Goal: Task Accomplishment & Management: Complete application form

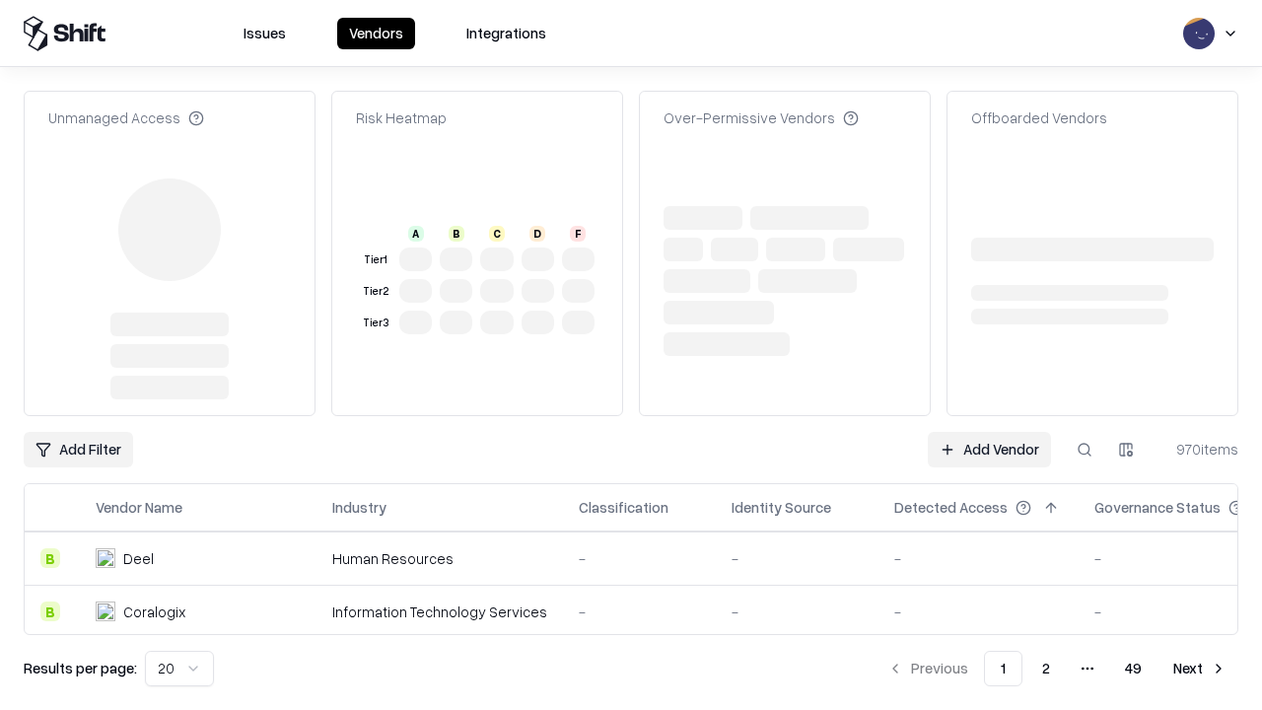
click at [989, 432] on link "Add Vendor" at bounding box center [989, 449] width 123 height 35
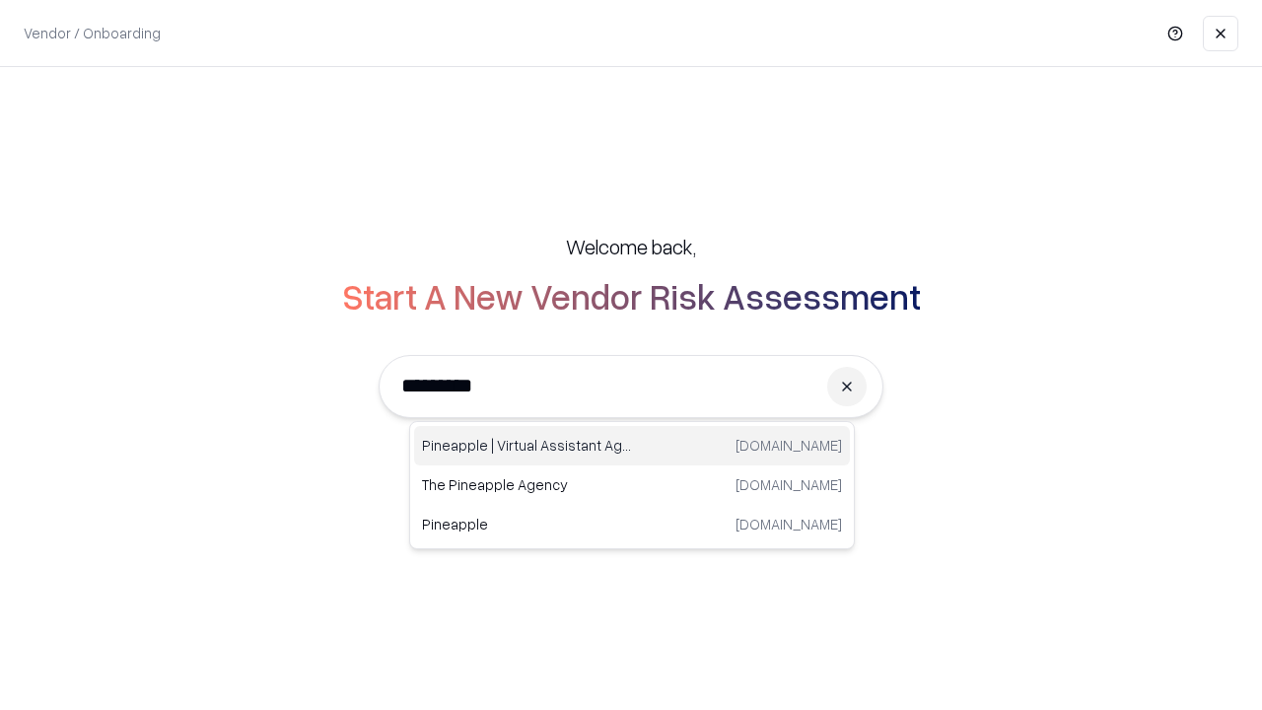
click at [632, 446] on div "Pineapple | Virtual Assistant Agency [DOMAIN_NAME]" at bounding box center [632, 445] width 436 height 39
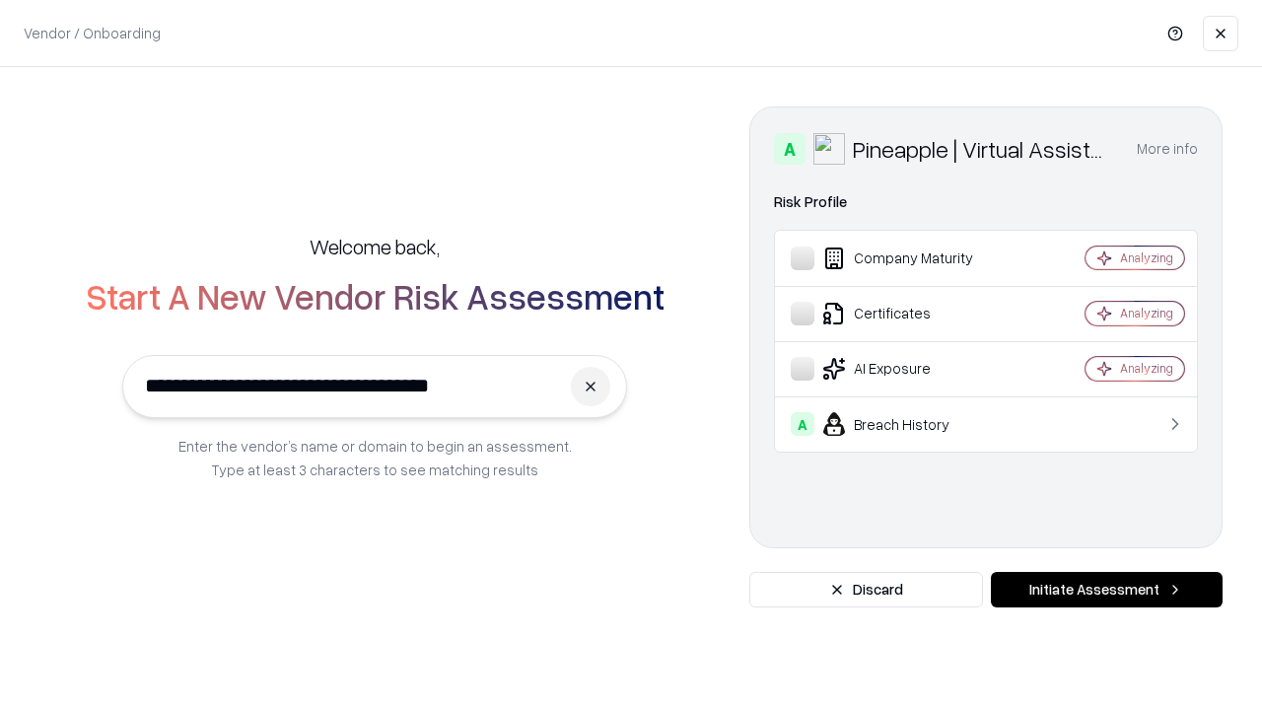
type input "**********"
click at [1106, 590] on button "Initiate Assessment" at bounding box center [1107, 589] width 232 height 35
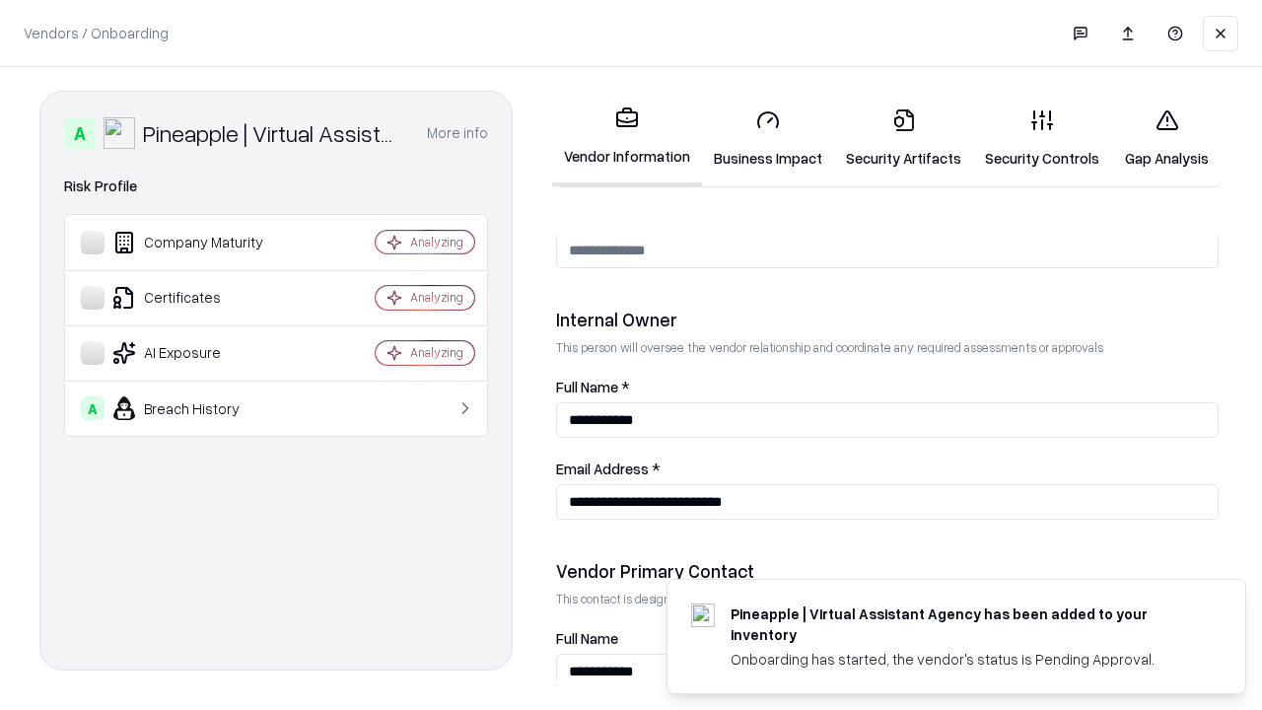
scroll to position [1022, 0]
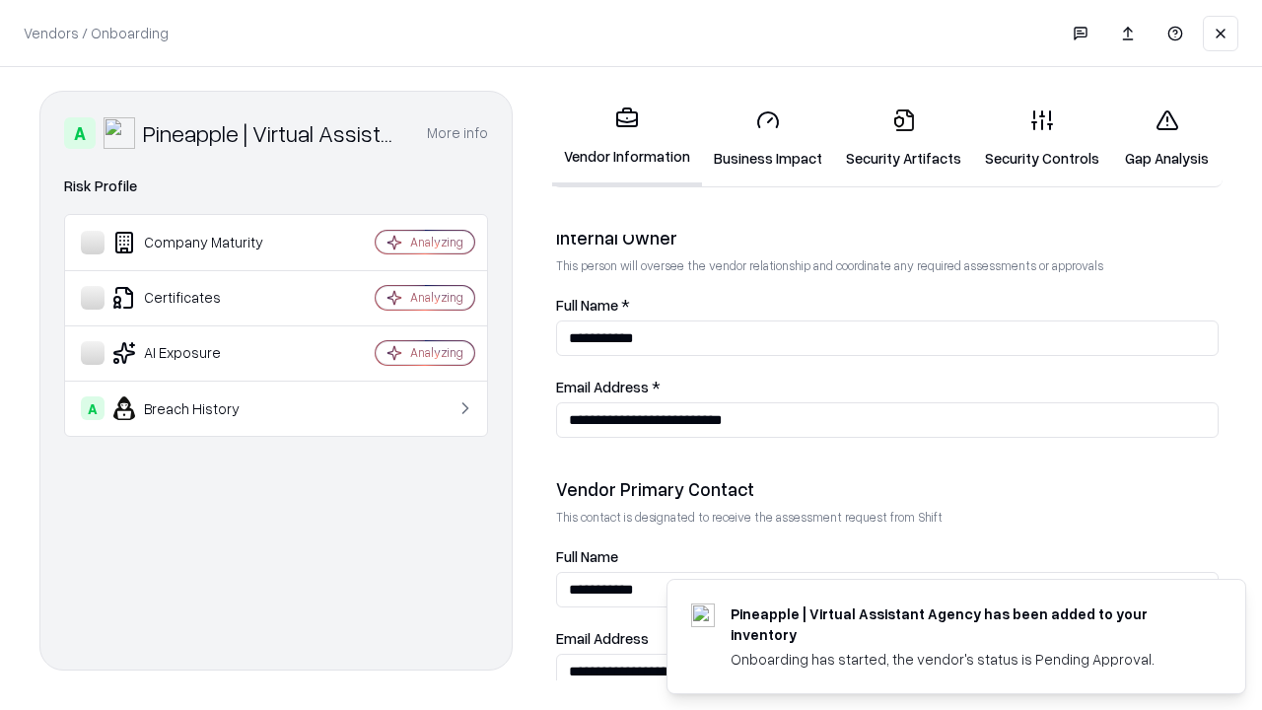
click at [768, 138] on link "Business Impact" at bounding box center [768, 139] width 132 height 92
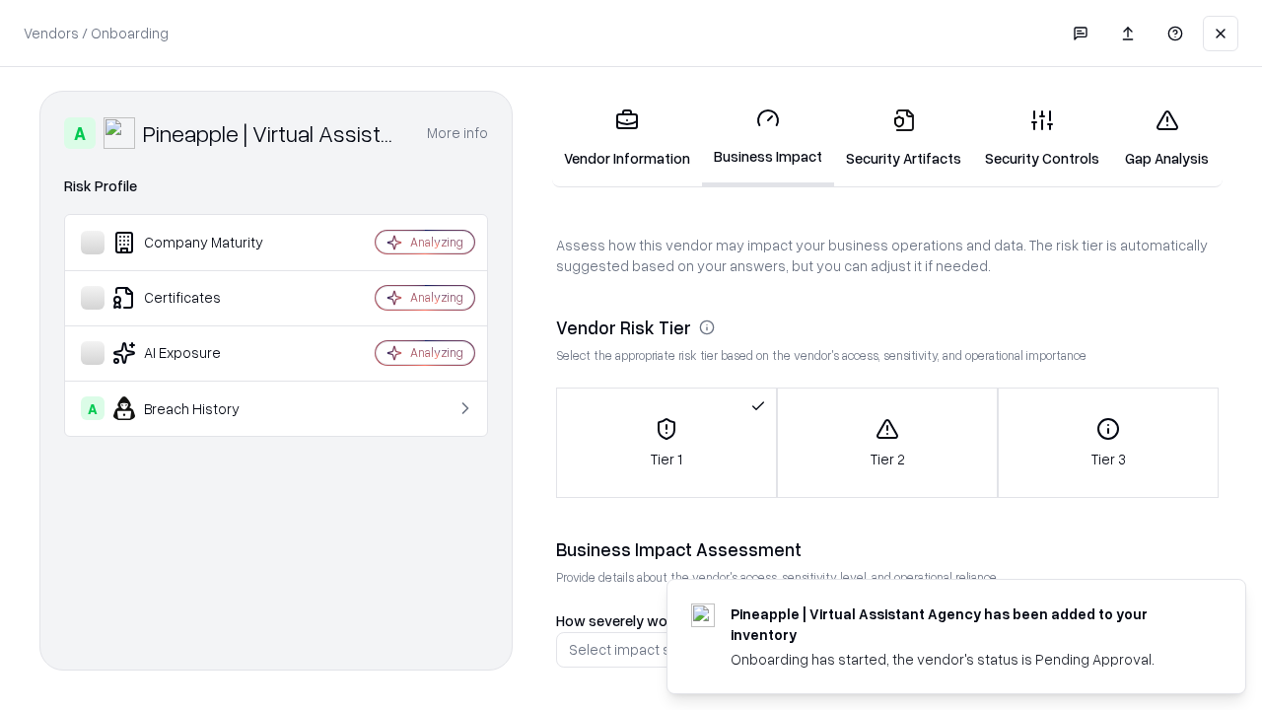
click at [903, 138] on link "Security Artifacts" at bounding box center [903, 139] width 139 height 92
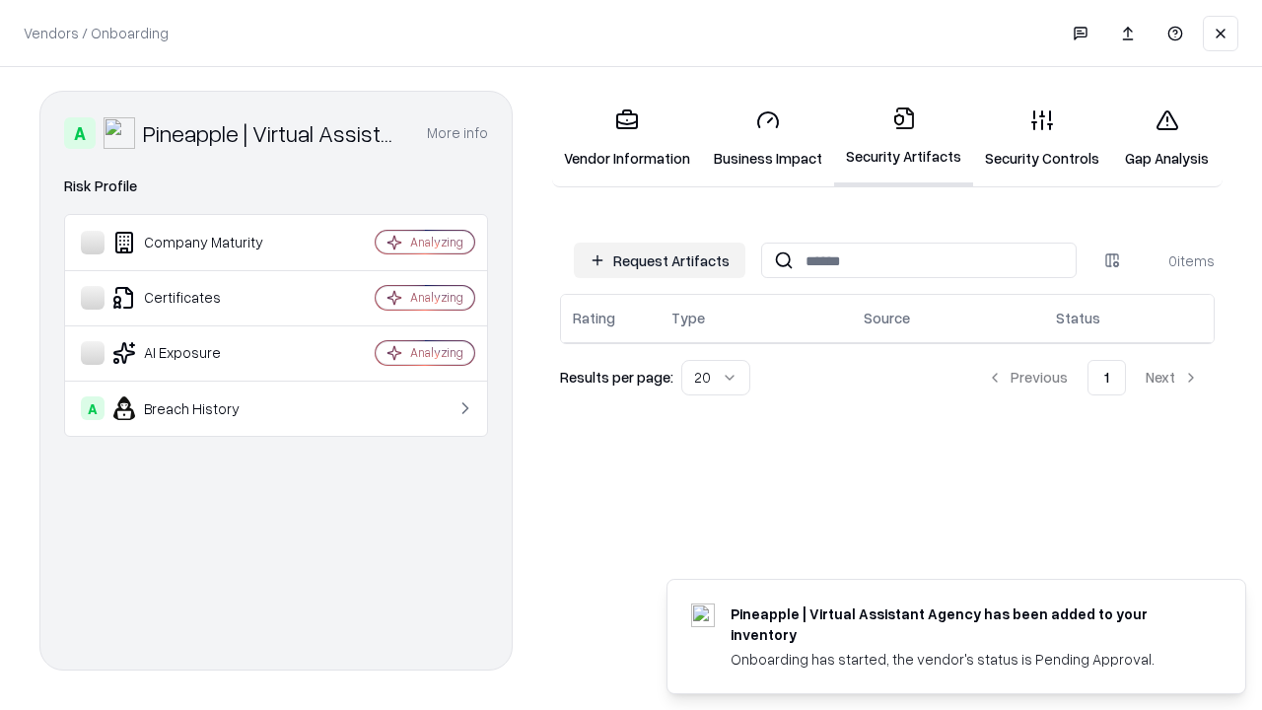
click at [660, 260] on button "Request Artifacts" at bounding box center [660, 260] width 172 height 35
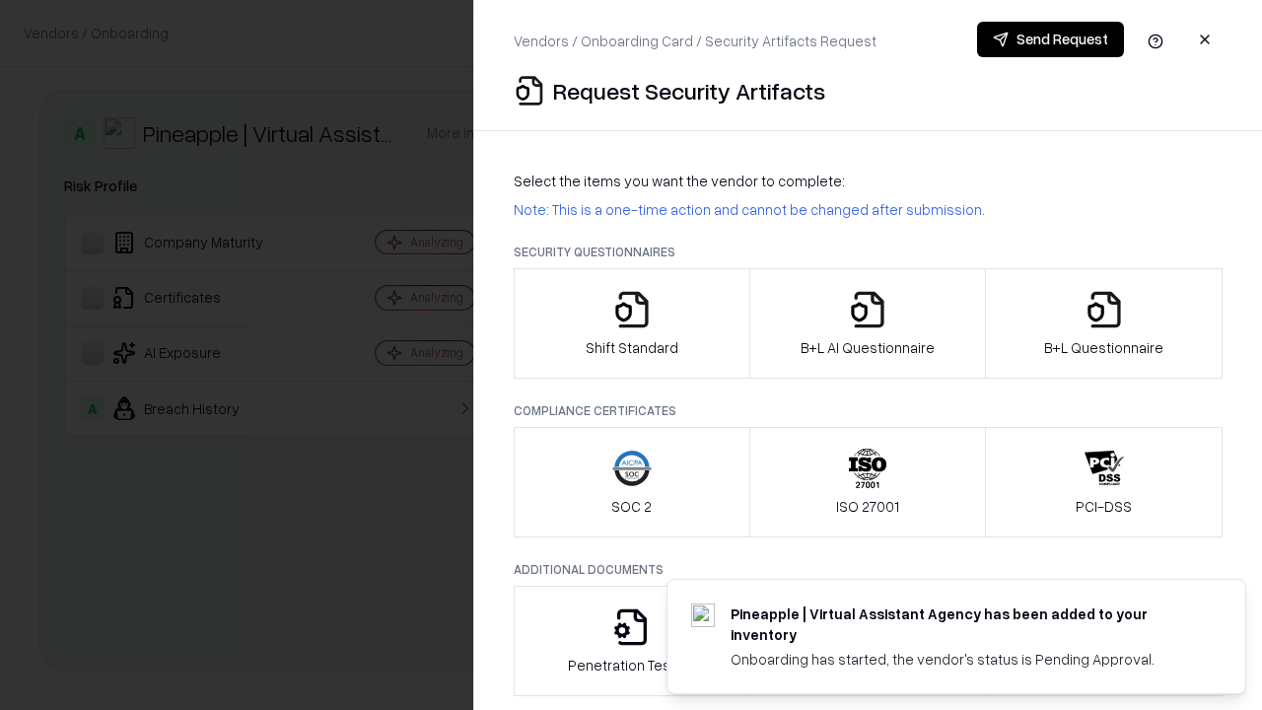
click at [631, 323] on icon "button" at bounding box center [631, 309] width 39 height 39
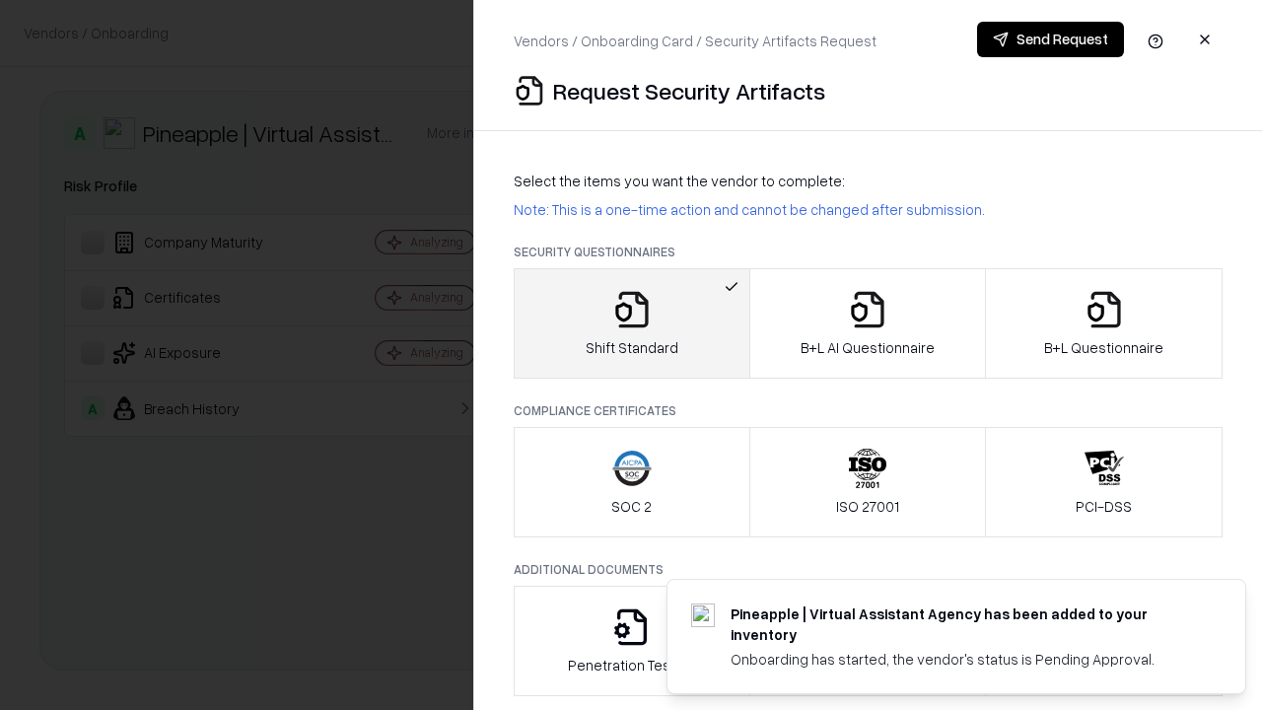
click at [1050, 39] on button "Send Request" at bounding box center [1050, 39] width 147 height 35
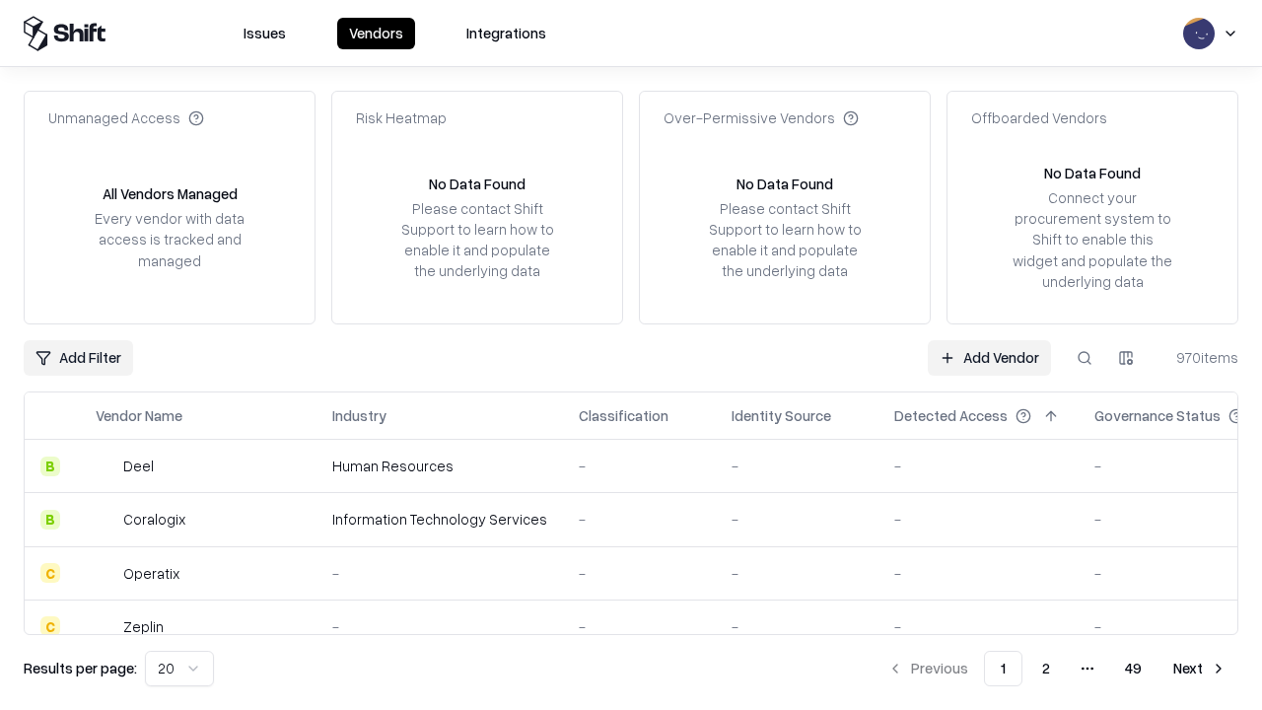
click at [1085, 357] on button at bounding box center [1084, 357] width 35 height 35
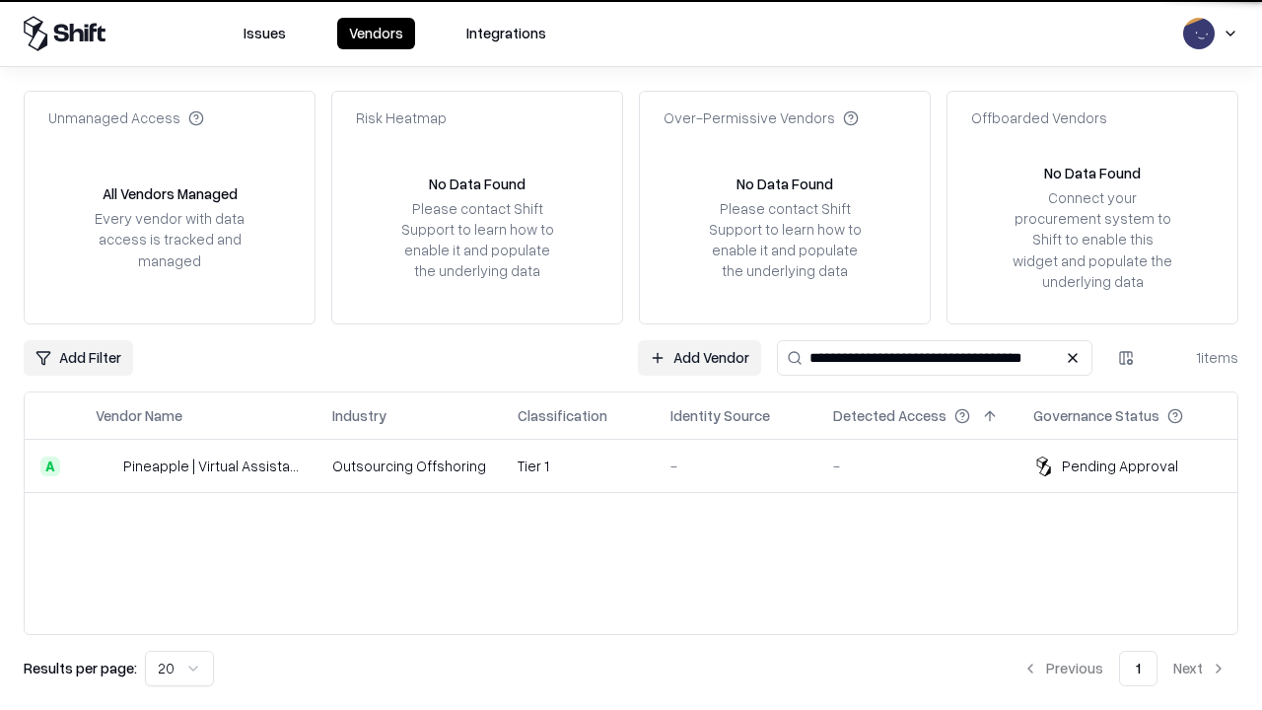
type input "**********"
click at [643, 465] on td "Tier 1" at bounding box center [578, 466] width 153 height 53
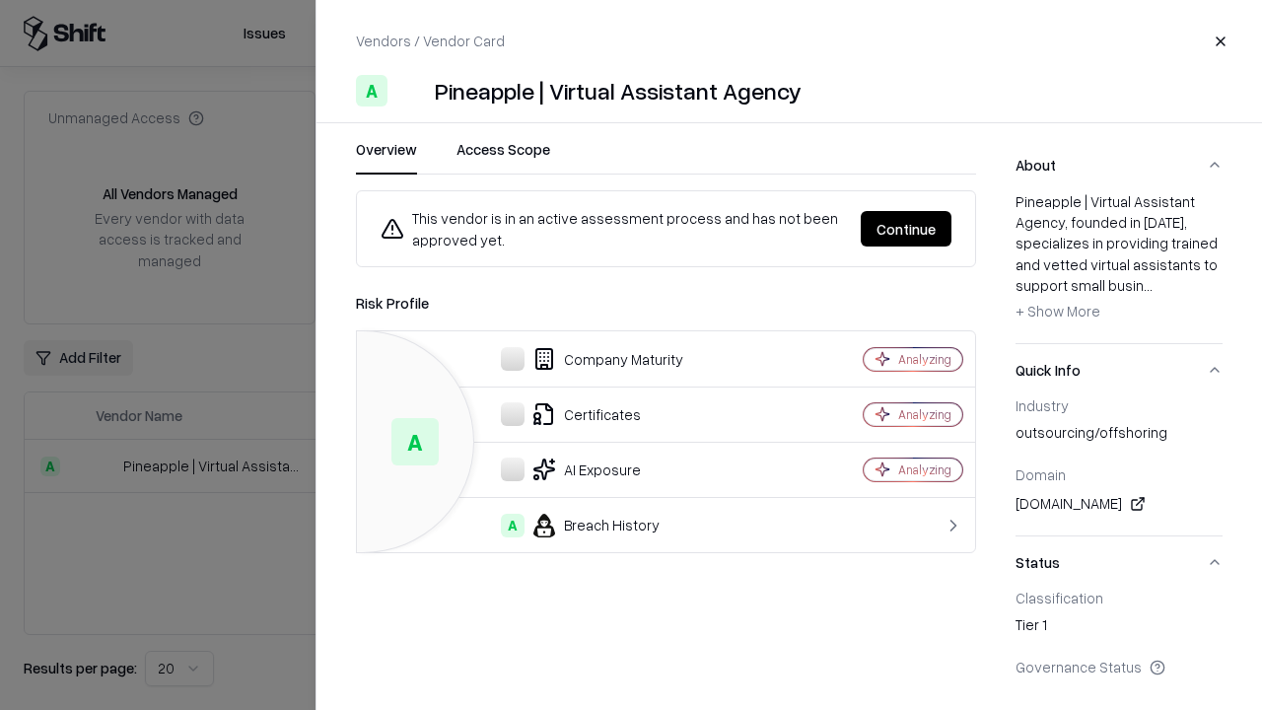
click at [906, 229] on button "Continue" at bounding box center [906, 228] width 91 height 35
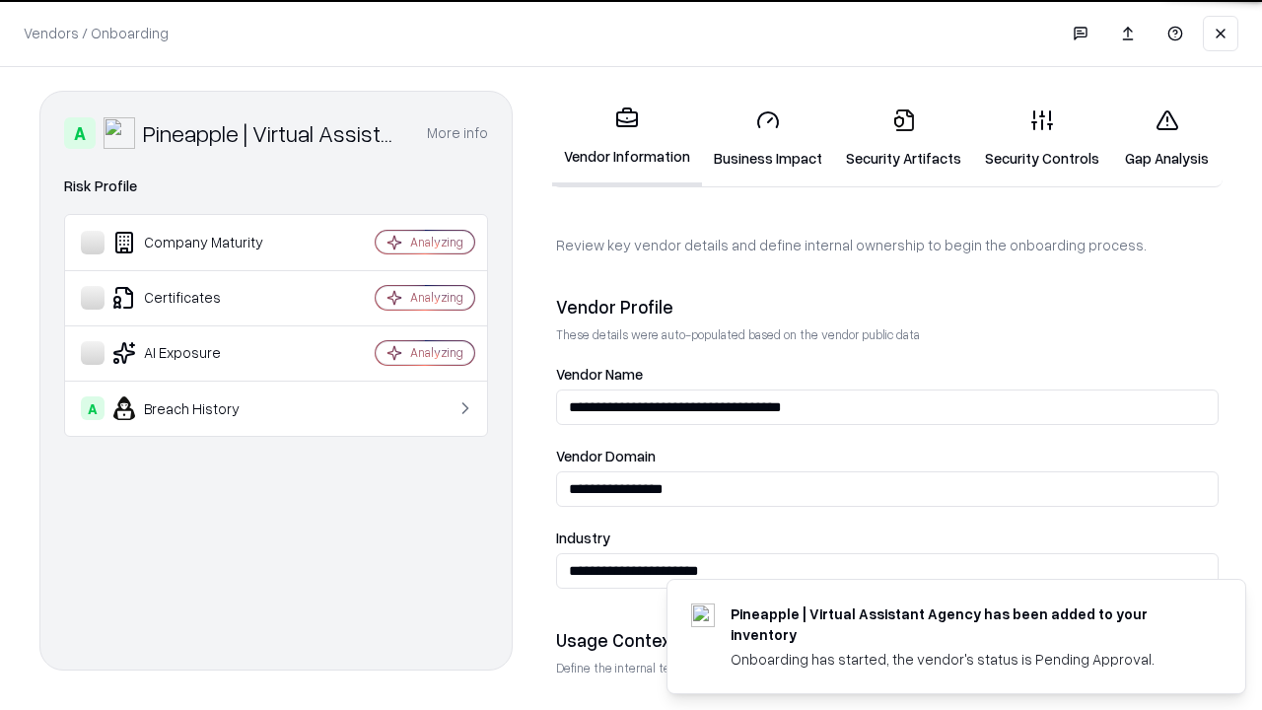
click at [903, 138] on link "Security Artifacts" at bounding box center [903, 139] width 139 height 92
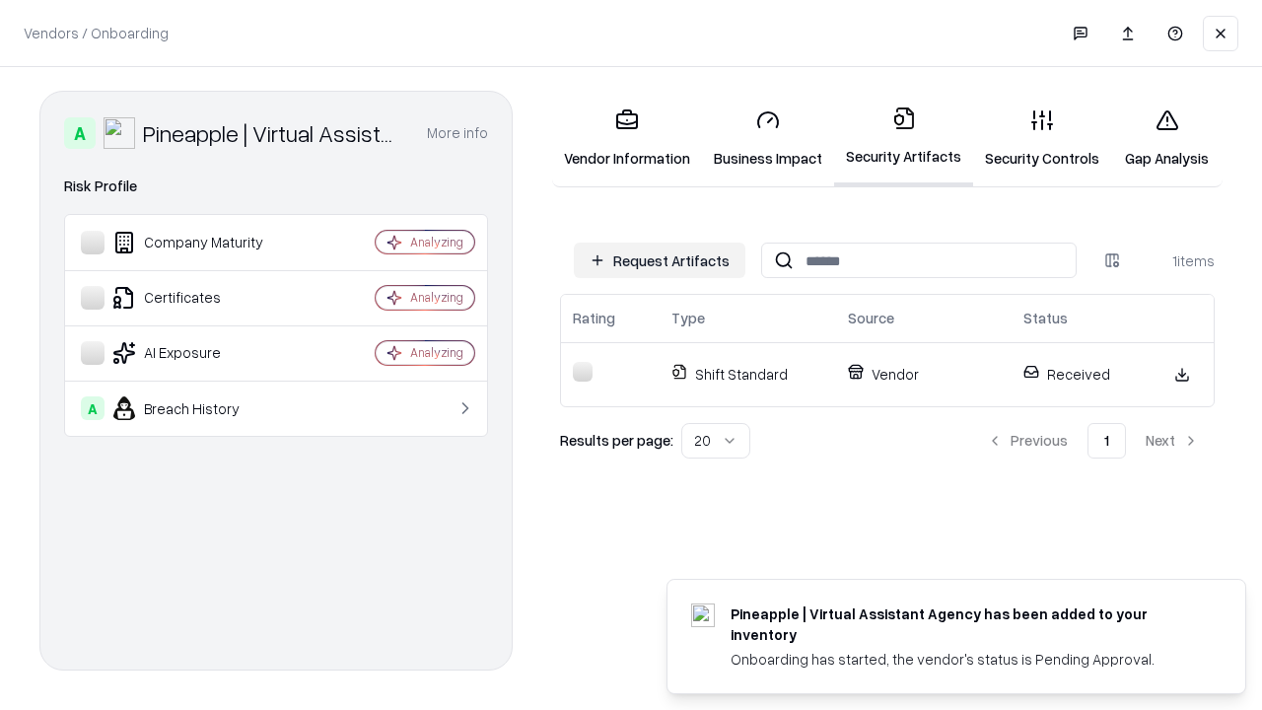
click at [1167, 138] on link "Gap Analysis" at bounding box center [1166, 139] width 111 height 92
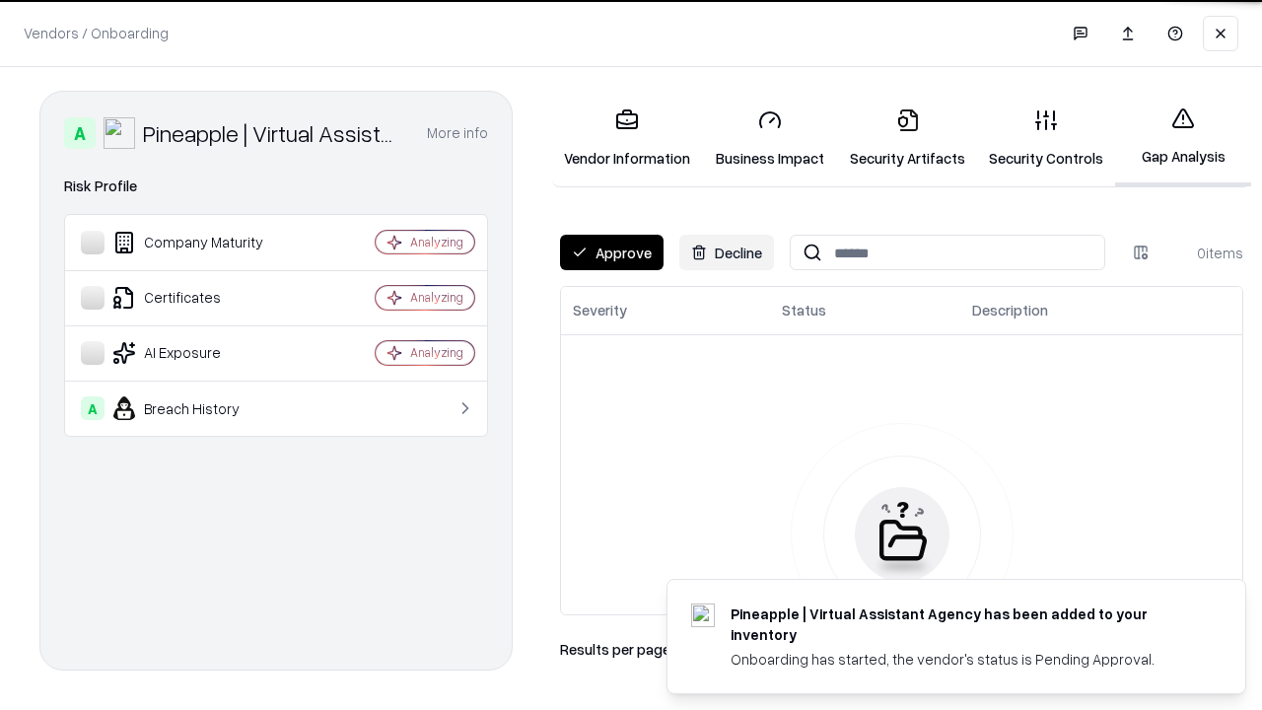
click at [611, 252] on button "Approve" at bounding box center [612, 252] width 104 height 35
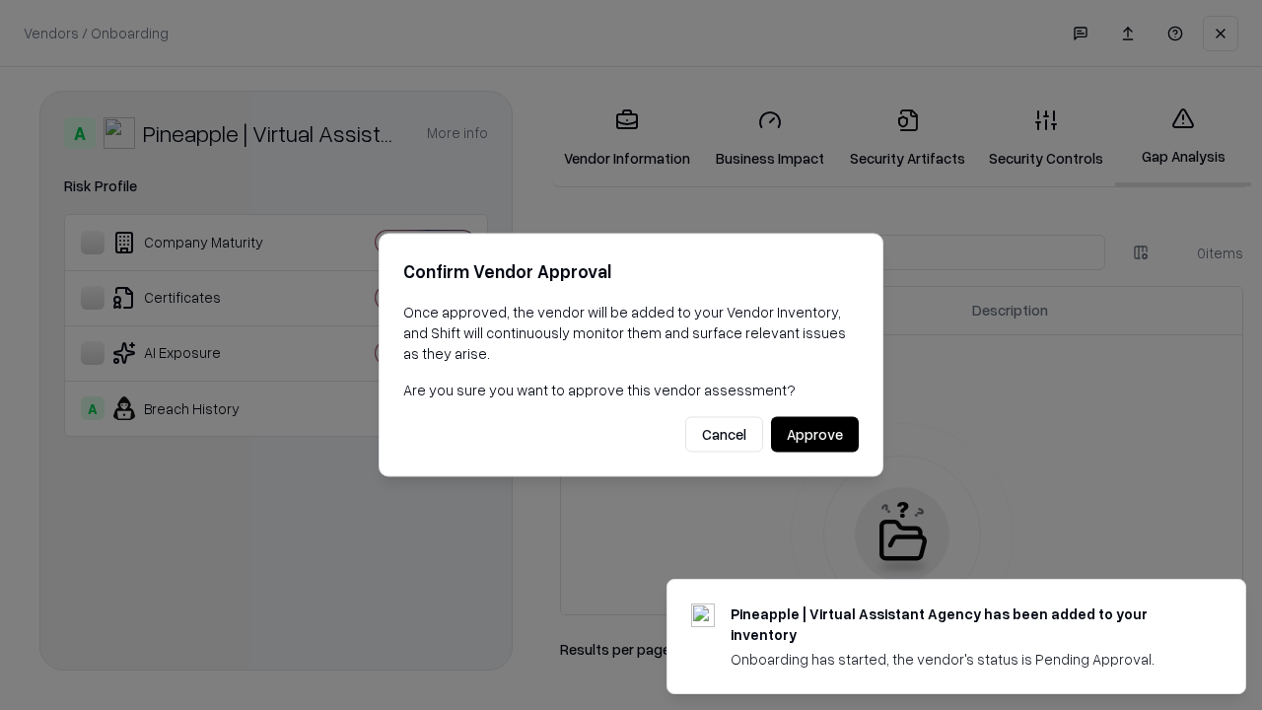
click at [815, 434] on button "Approve" at bounding box center [815, 434] width 88 height 35
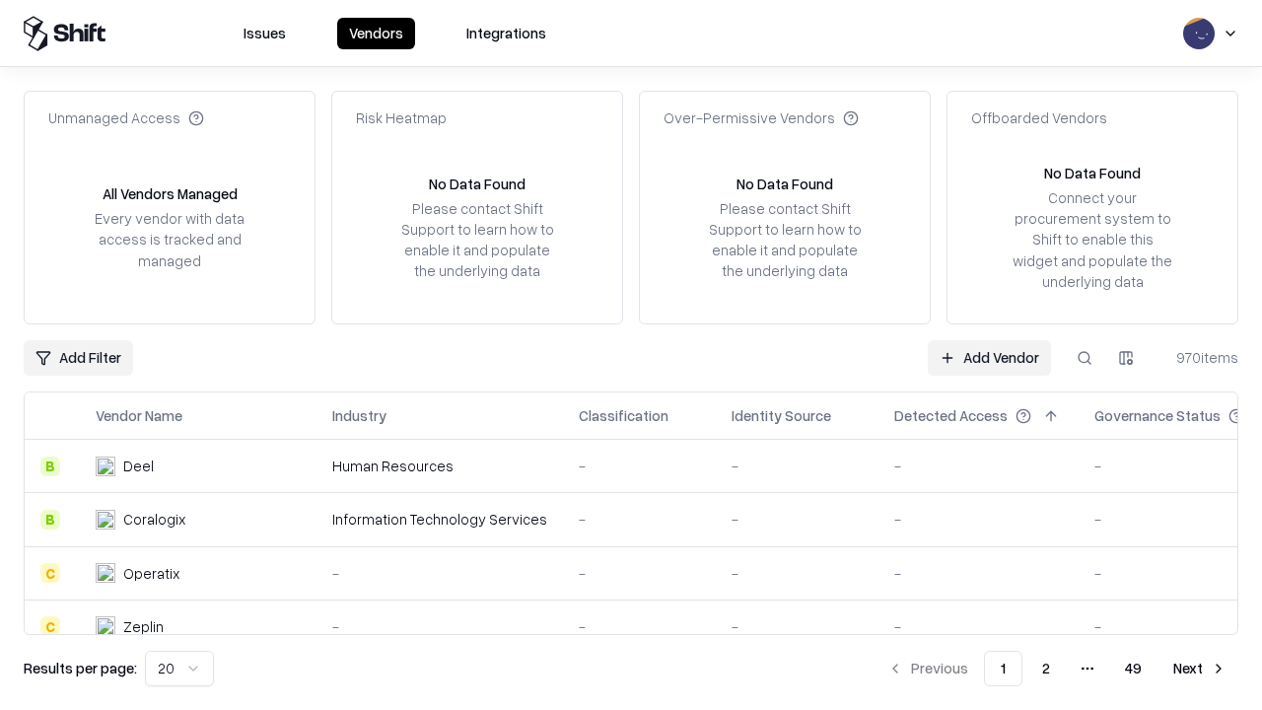
type input "**********"
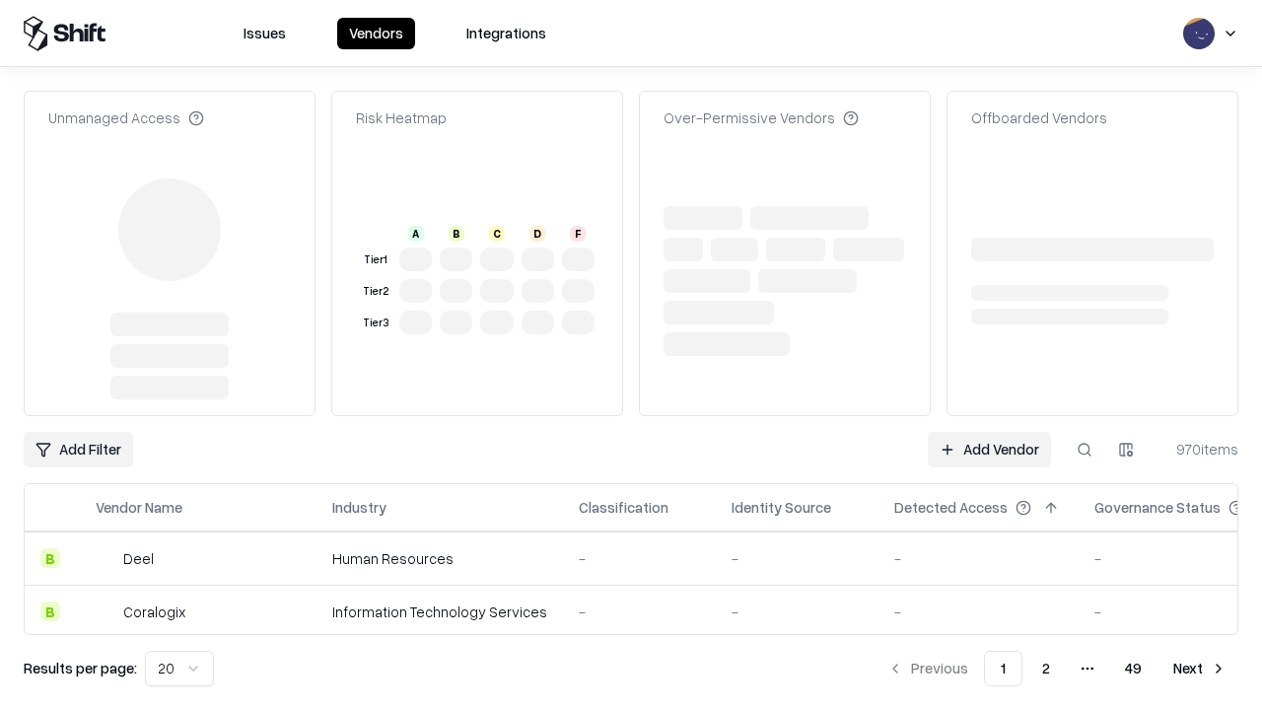
click at [989, 450] on link "Add Vendor" at bounding box center [989, 449] width 123 height 35
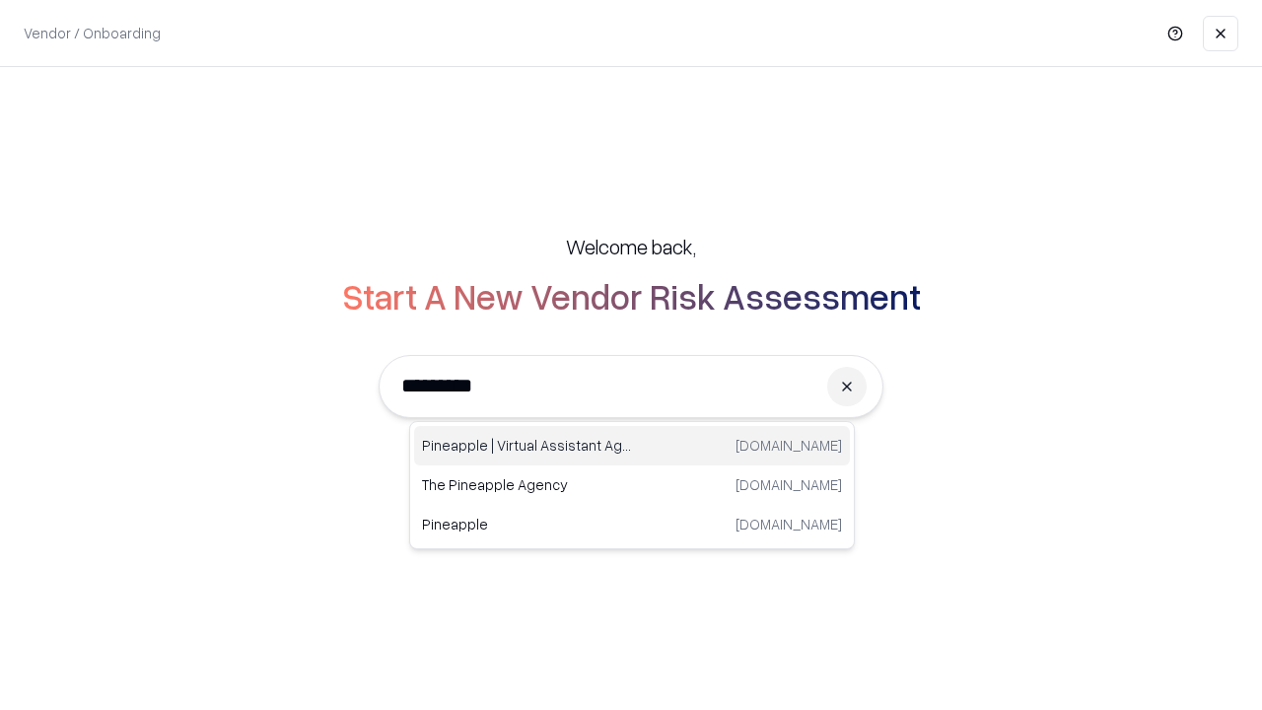
click at [632, 446] on div "Pineapple | Virtual Assistant Agency trypineapple.com" at bounding box center [632, 445] width 436 height 39
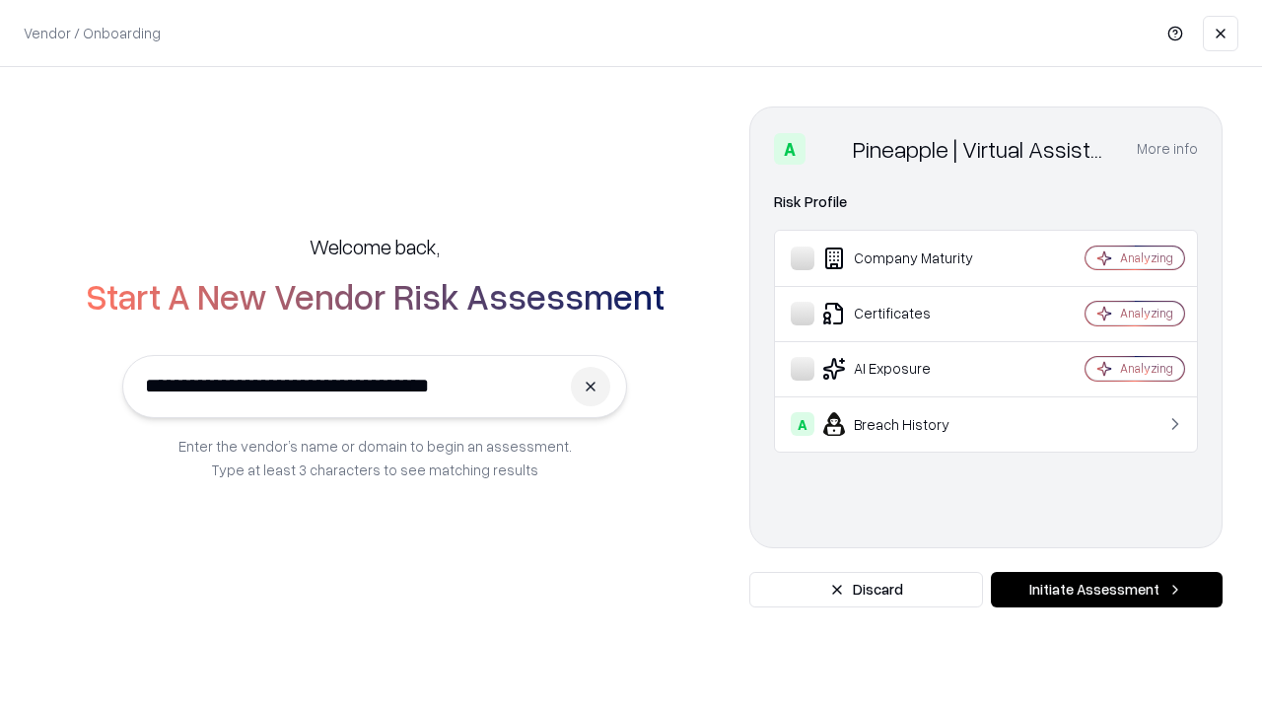
type input "**********"
click at [1106, 590] on button "Initiate Assessment" at bounding box center [1107, 589] width 232 height 35
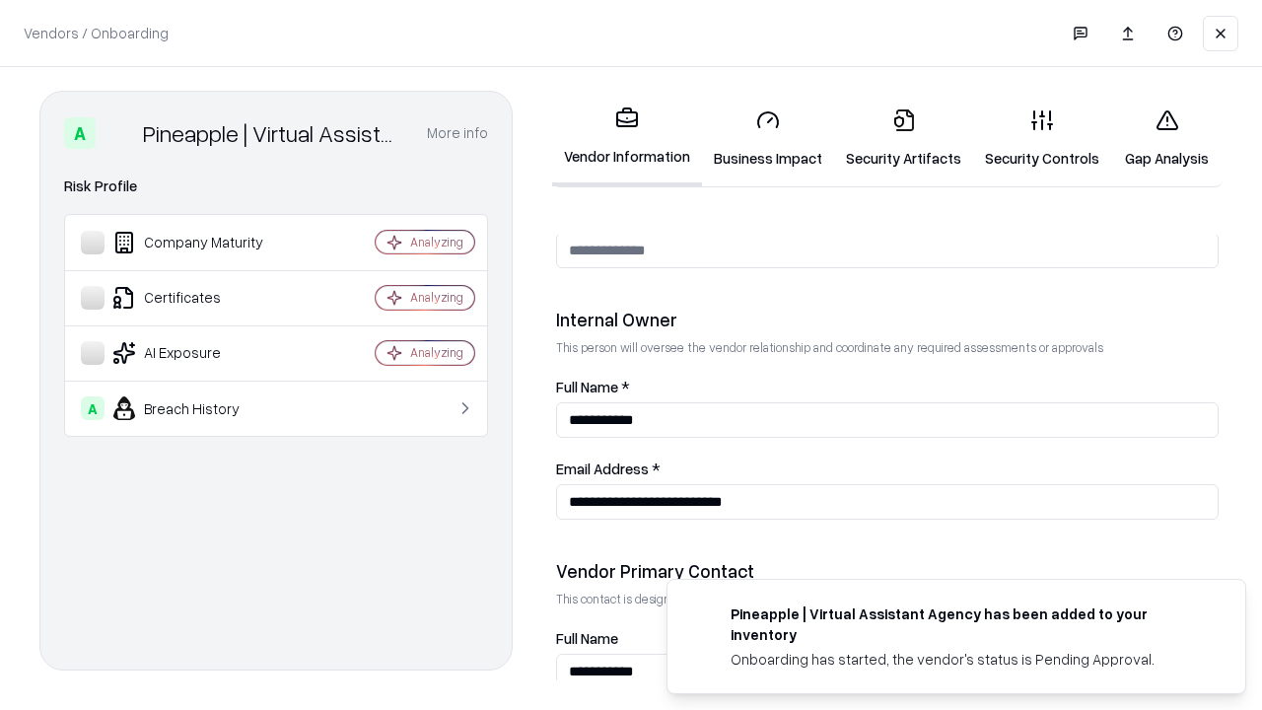
scroll to position [1022, 0]
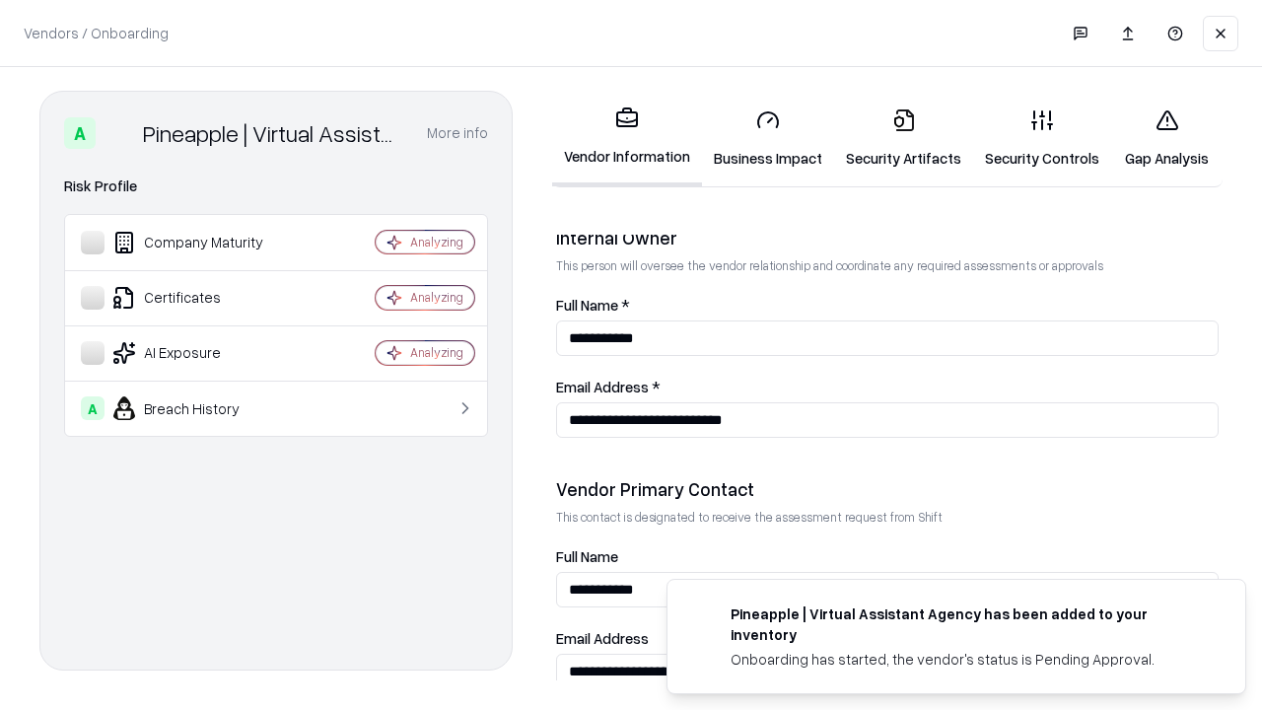
click at [1167, 138] on link "Gap Analysis" at bounding box center [1166, 139] width 111 height 92
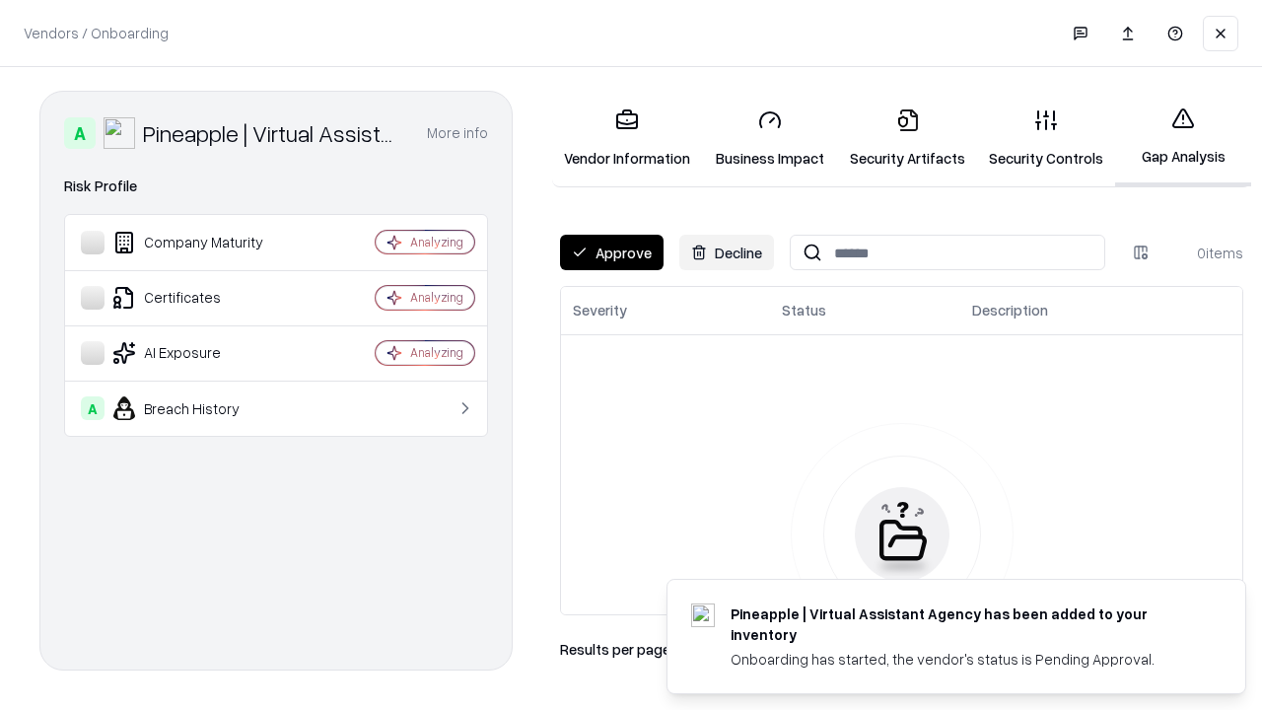
click at [611, 252] on button "Approve" at bounding box center [612, 252] width 104 height 35
